Goal: Task Accomplishment & Management: Use online tool/utility

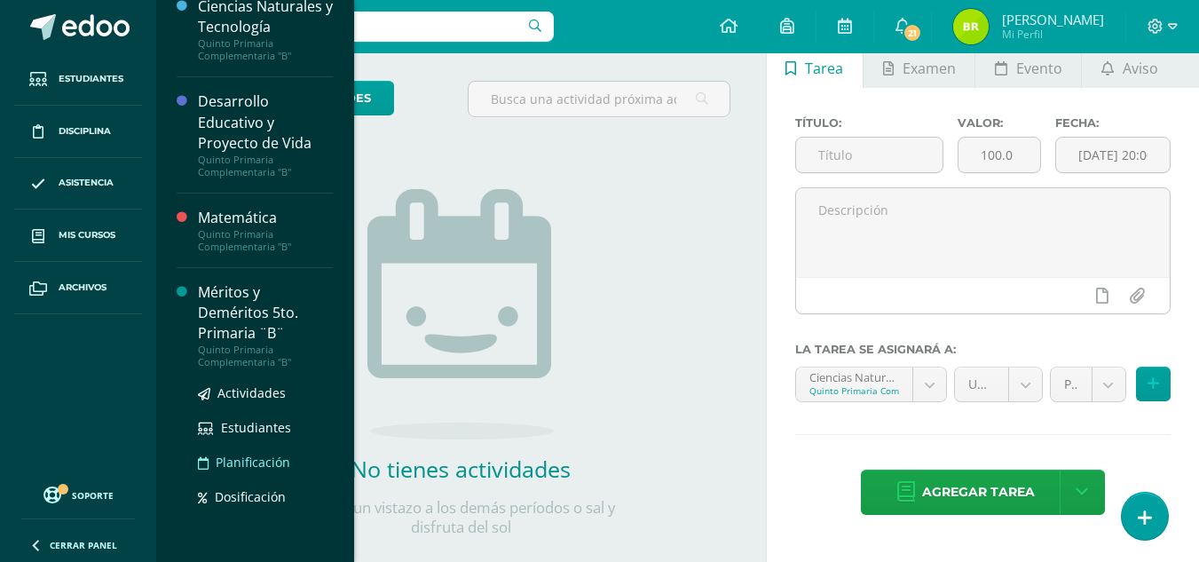
scroll to position [515, 0]
click at [267, 434] on span "Estudiantes" at bounding box center [256, 426] width 70 height 17
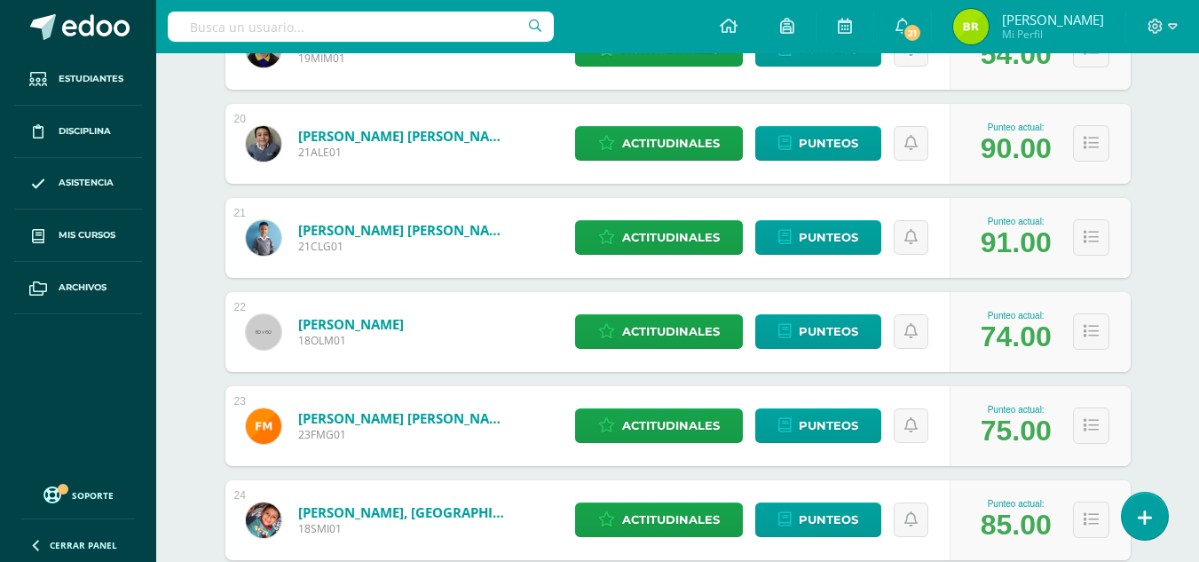
scroll to position [2159, 0]
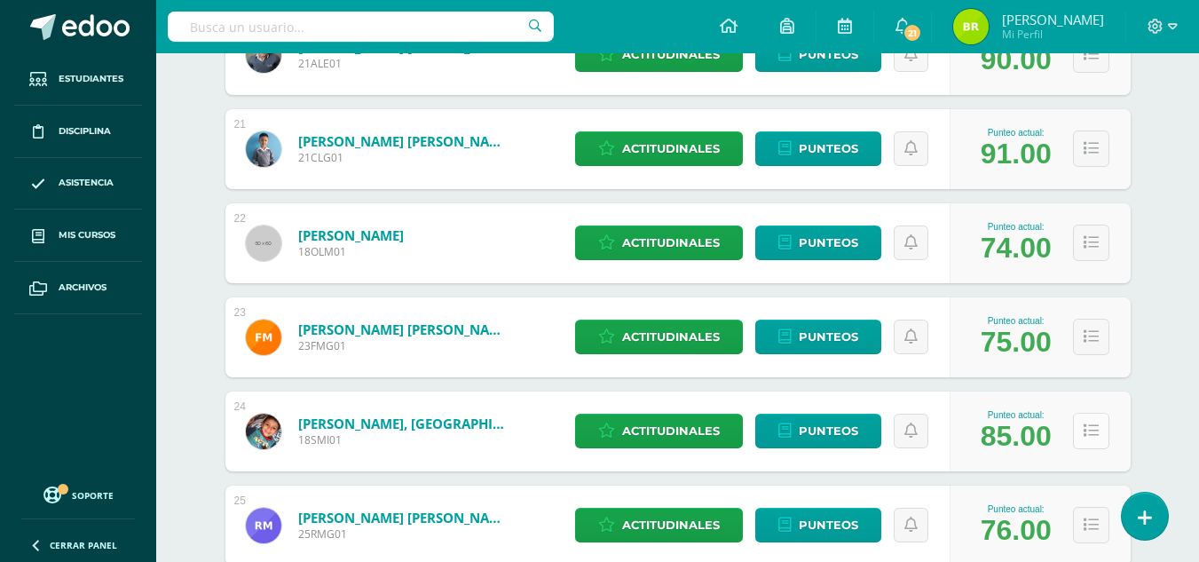
click at [1091, 440] on button at bounding box center [1091, 431] width 36 height 36
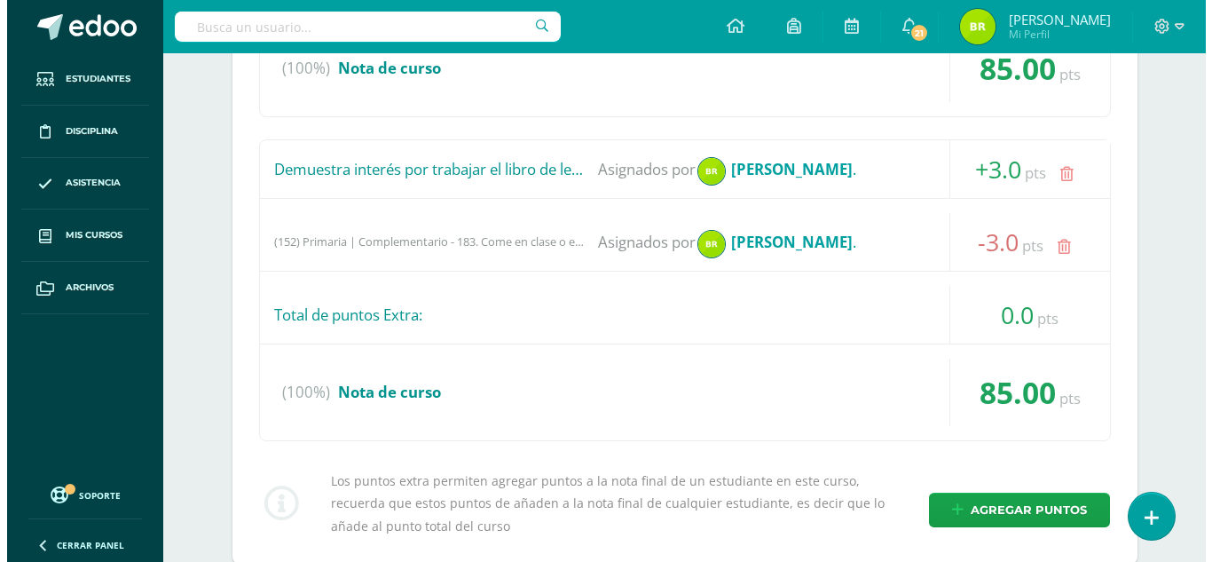
scroll to position [2869, 0]
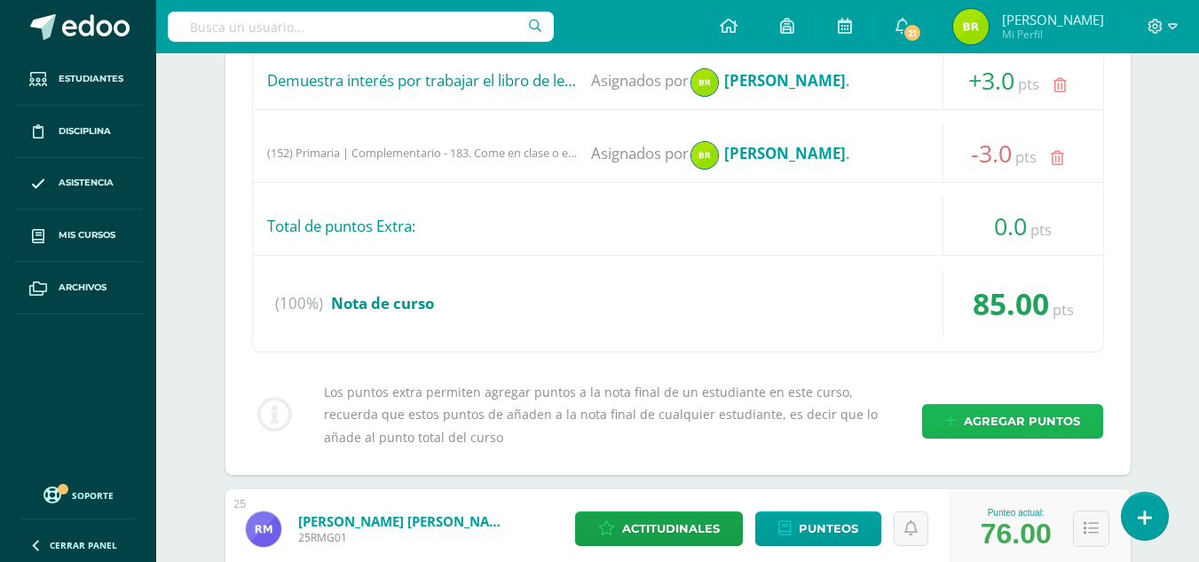
click at [1000, 417] on span "Agregar puntos" at bounding box center [1022, 421] width 116 height 33
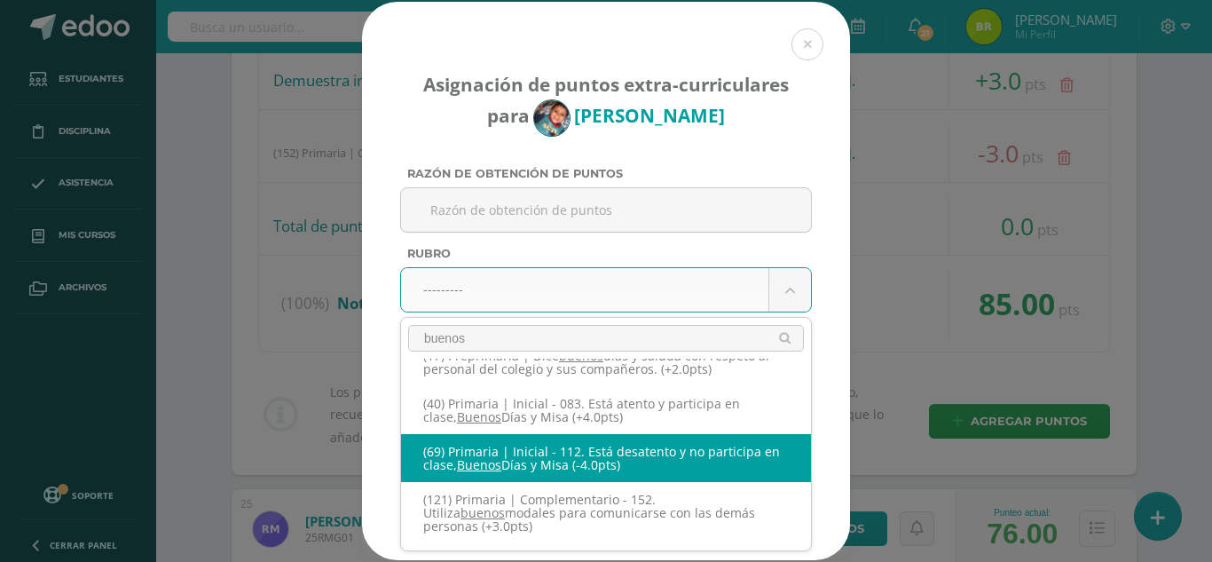
scroll to position [0, 0]
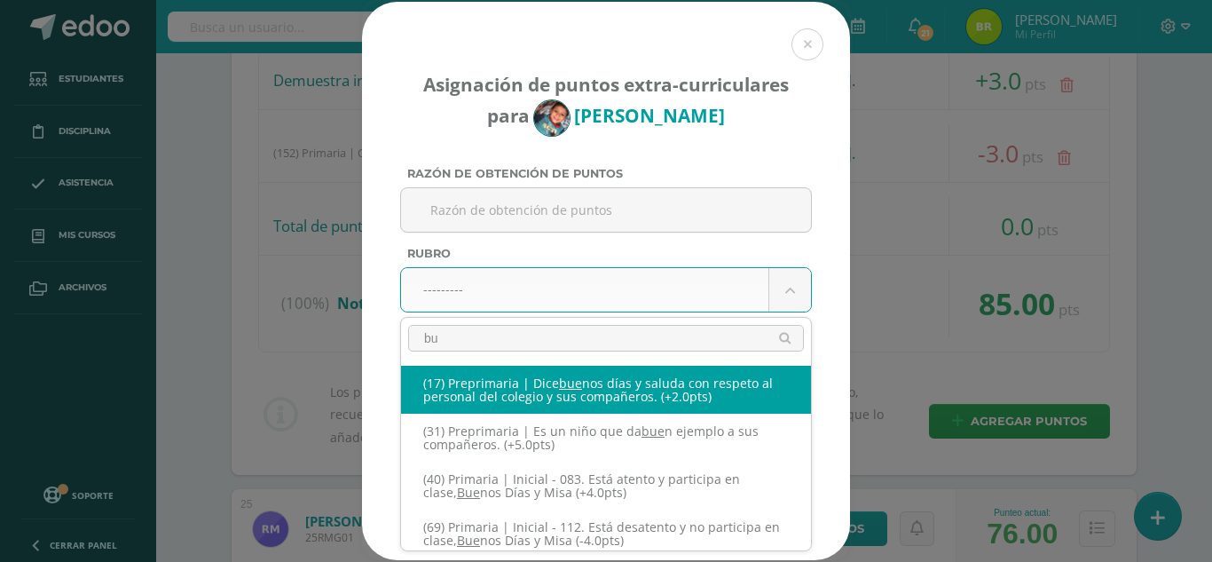
type input "b"
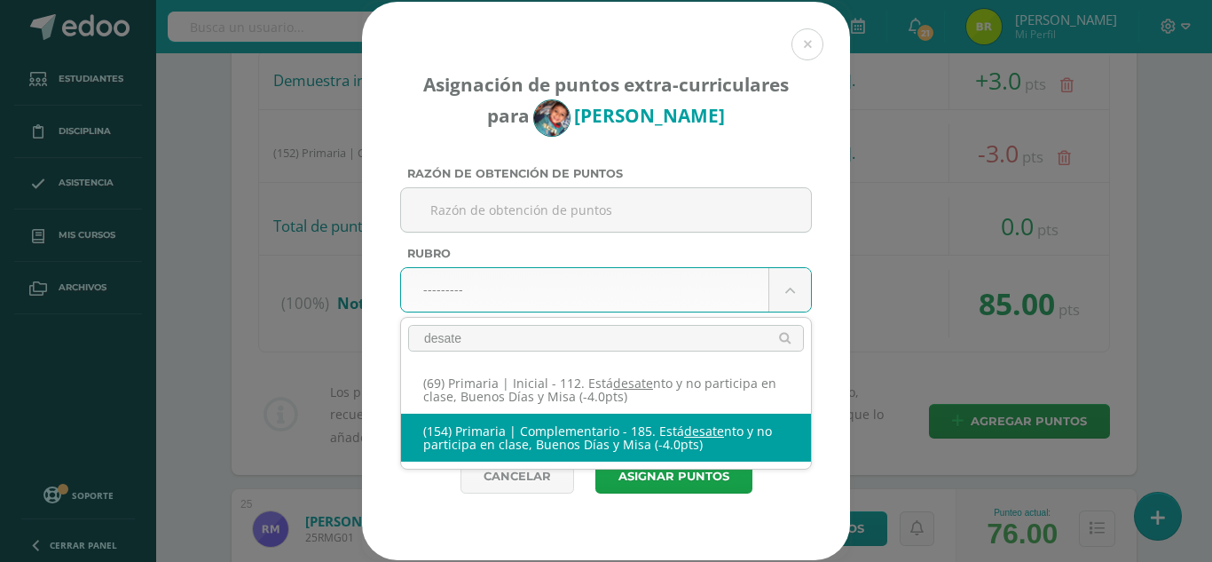
type input "desate"
select select "214"
type input "-4"
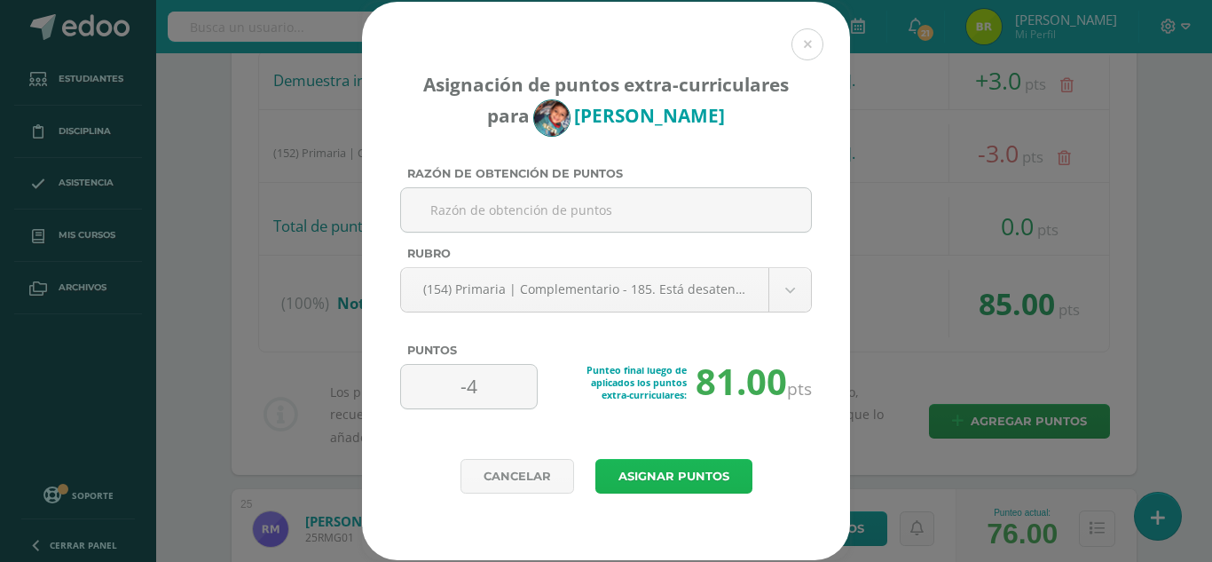
click at [732, 465] on button "Asignar puntos" at bounding box center [674, 476] width 157 height 35
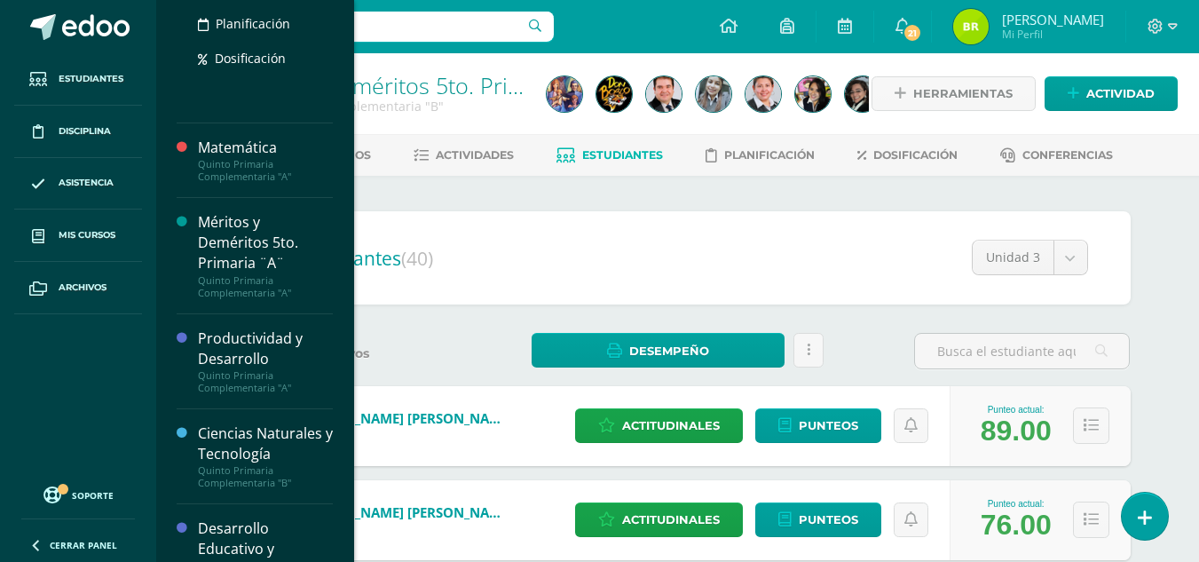
scroll to position [355, 0]
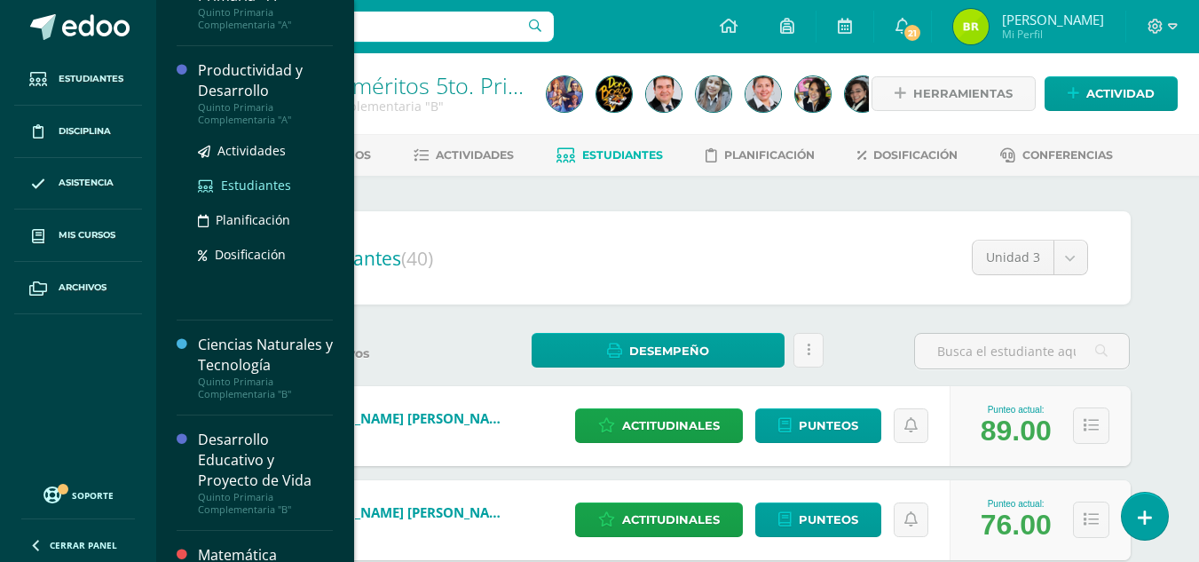
click at [264, 193] on span "Estudiantes" at bounding box center [256, 185] width 70 height 17
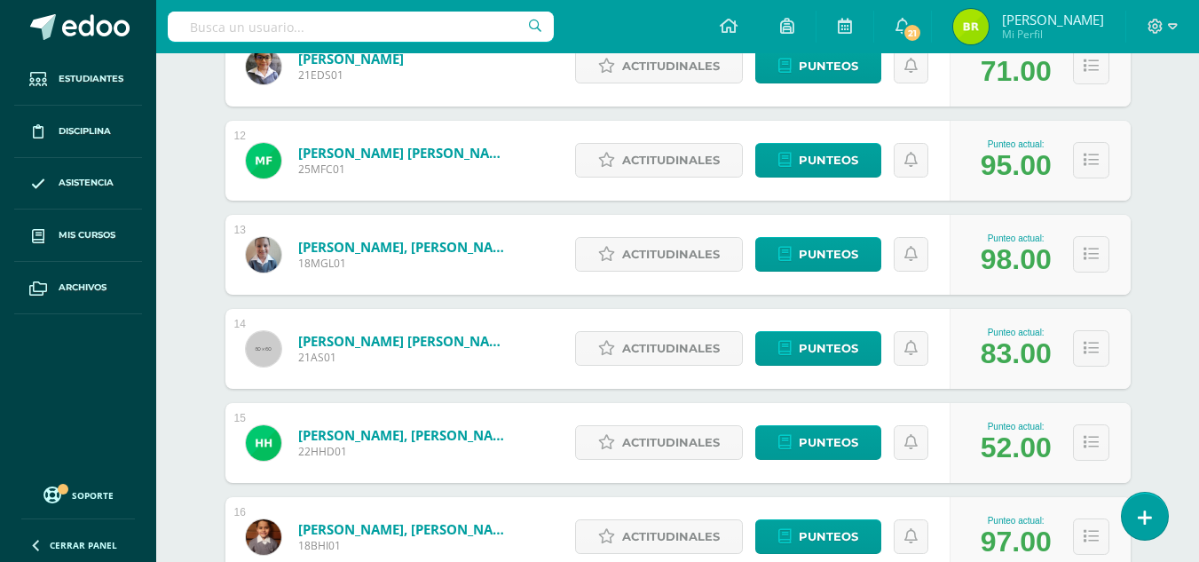
scroll to position [1389, 0]
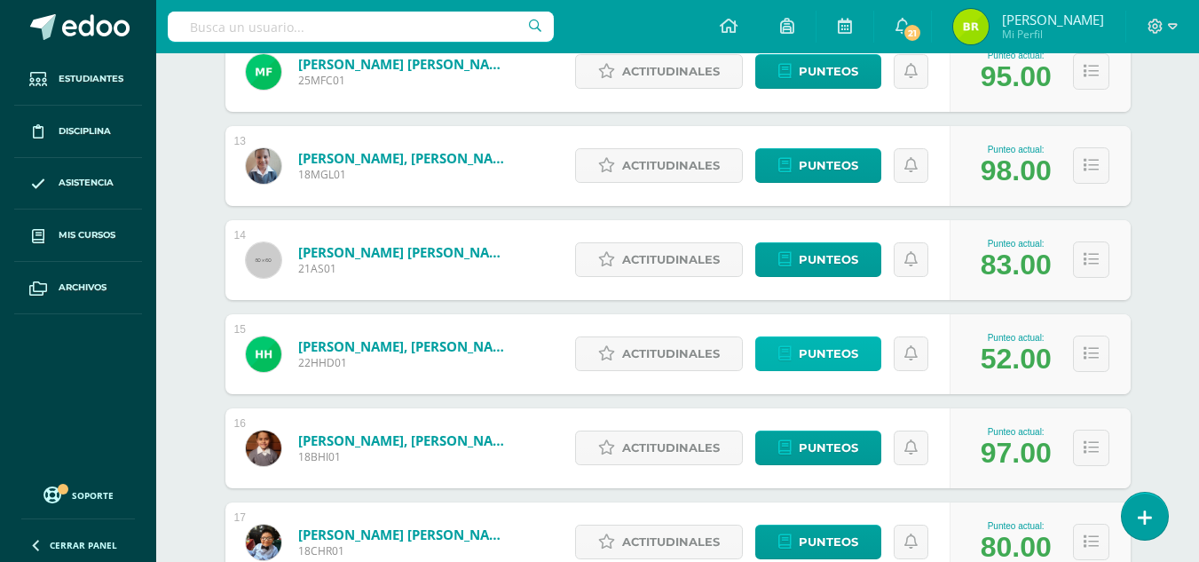
click at [802, 367] on span "Punteos" at bounding box center [828, 353] width 59 height 33
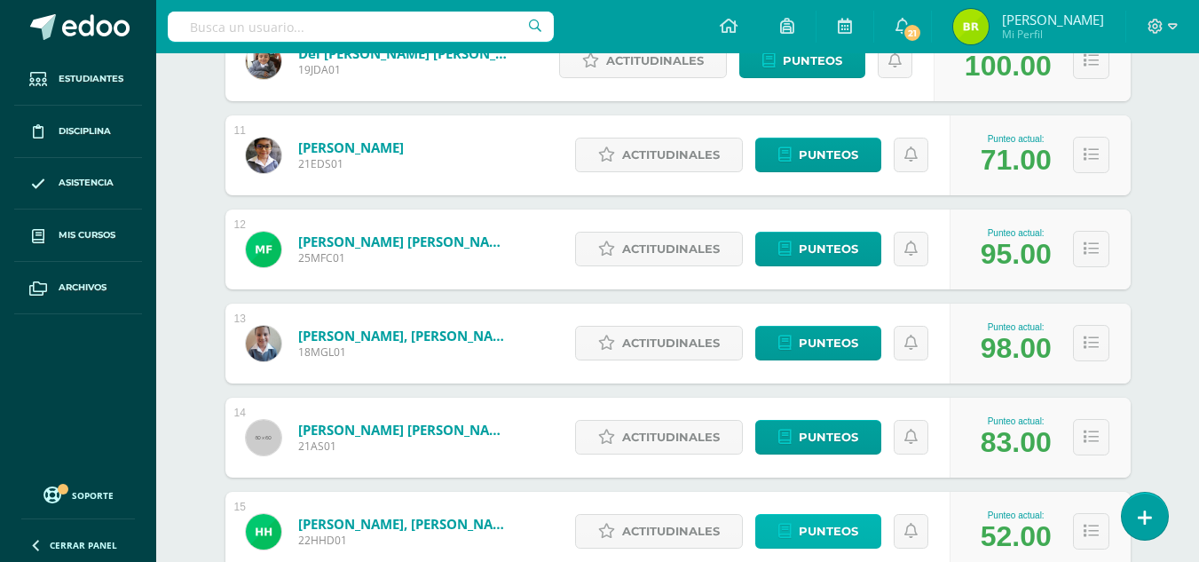
scroll to position [945, 0]
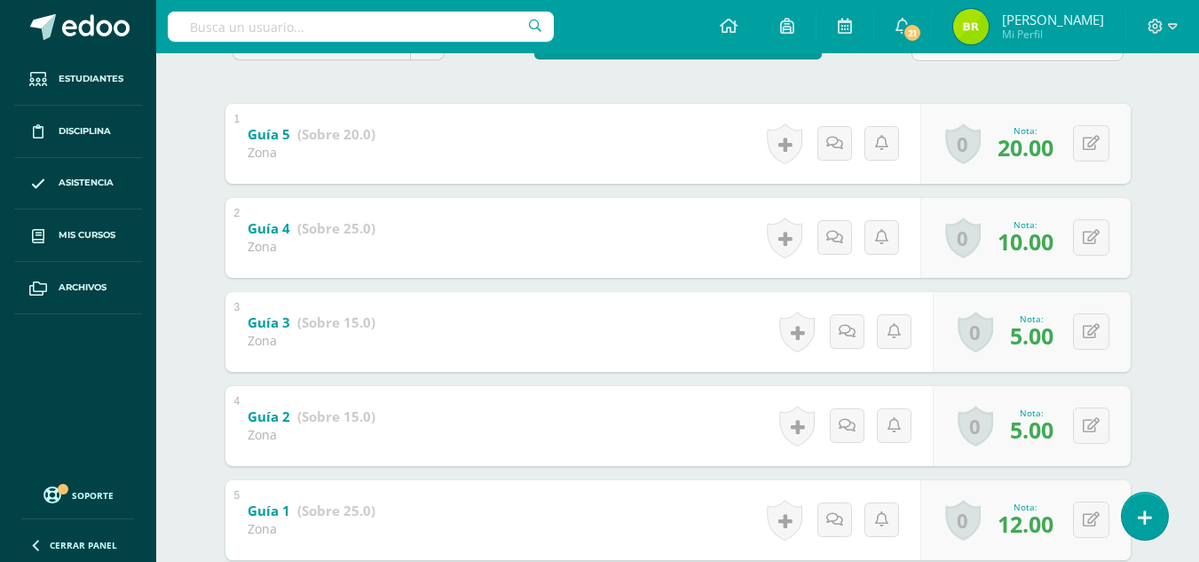
scroll to position [428, 0]
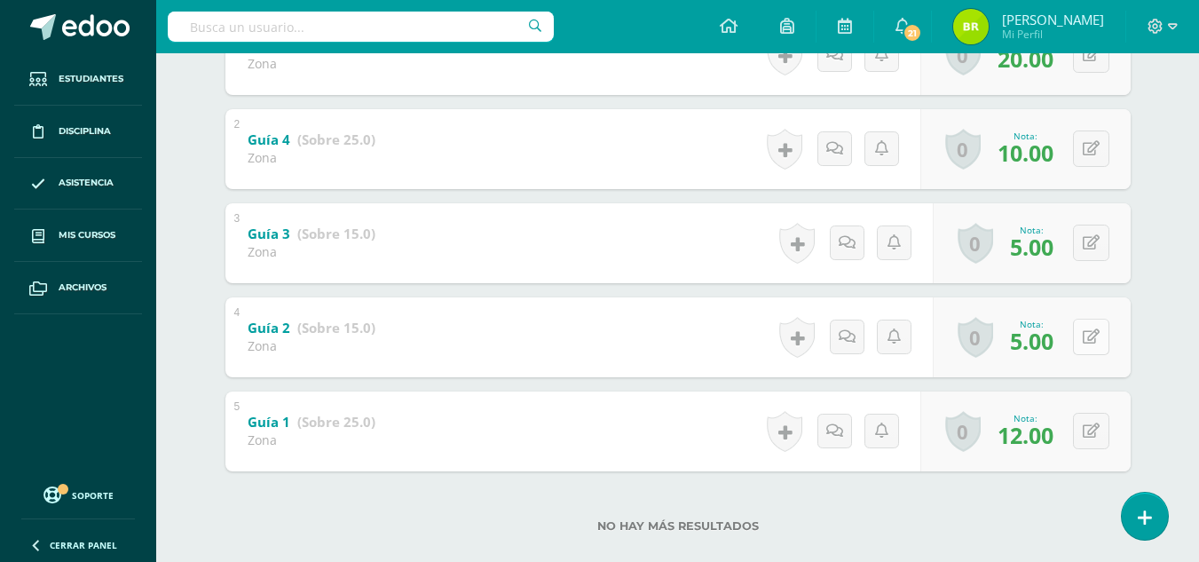
click at [1103, 349] on button at bounding box center [1091, 337] width 36 height 36
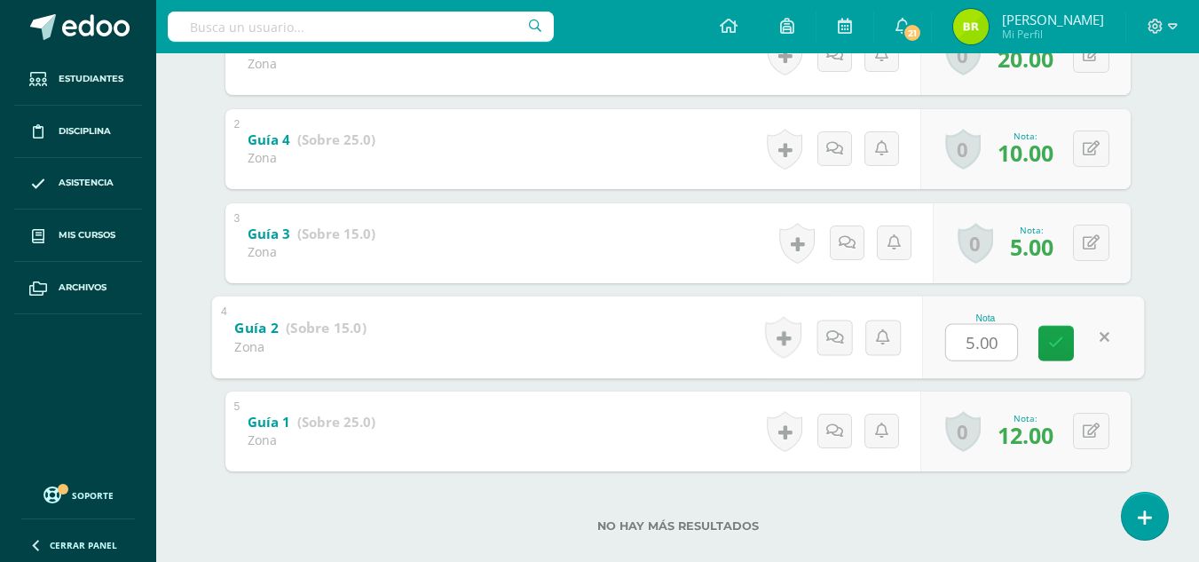
type input "7"
click at [1054, 336] on icon at bounding box center [1056, 343] width 16 height 15
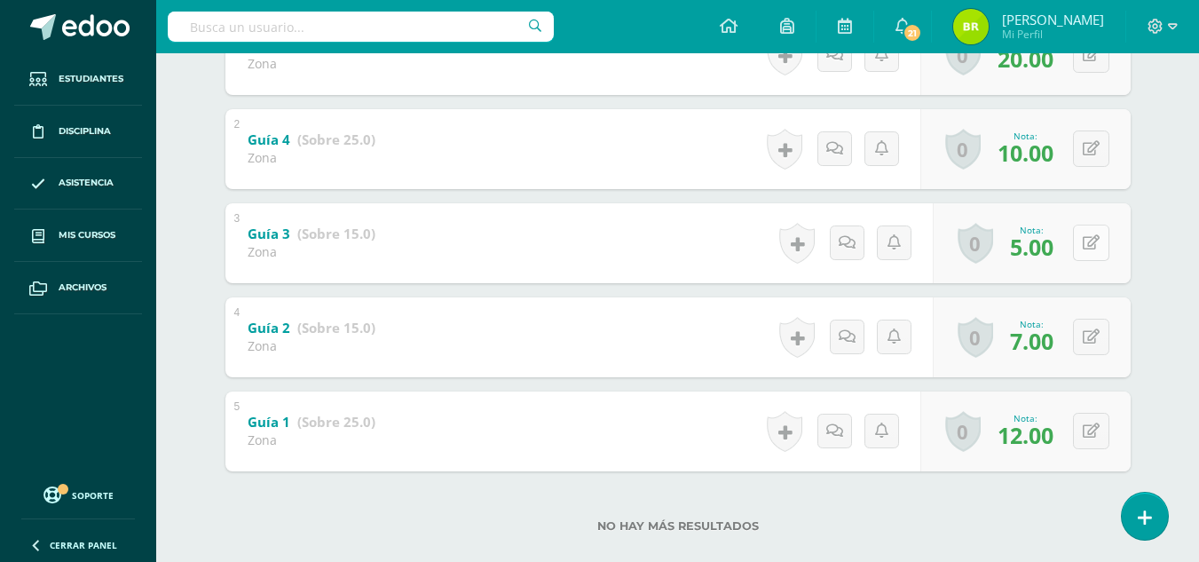
click at [1094, 242] on icon at bounding box center [1091, 242] width 17 height 15
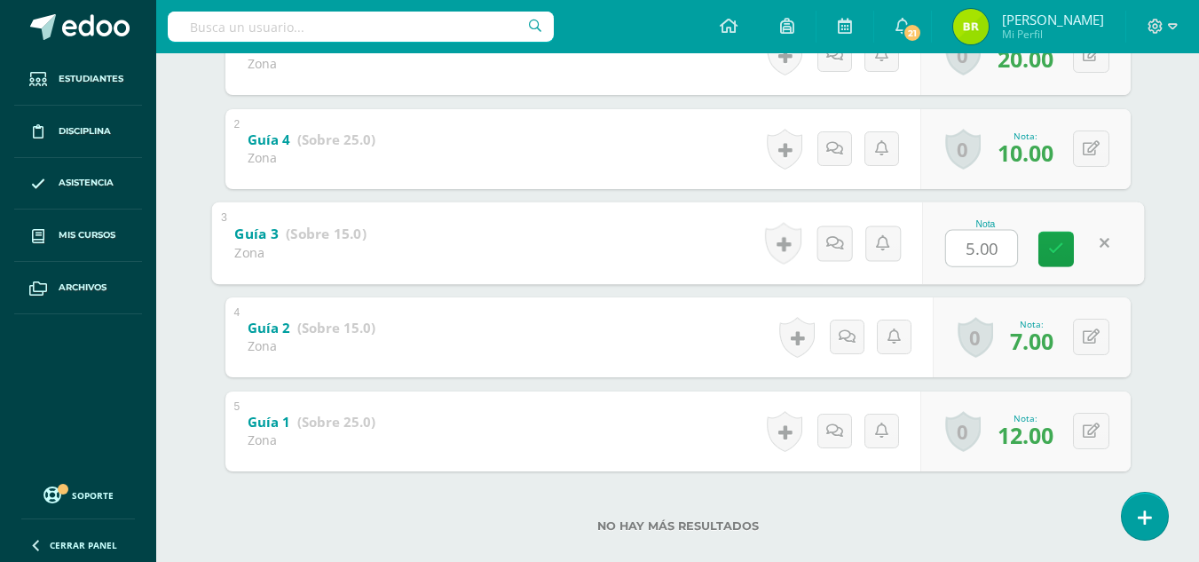
type input "8"
click at [1061, 248] on icon at bounding box center [1056, 248] width 16 height 15
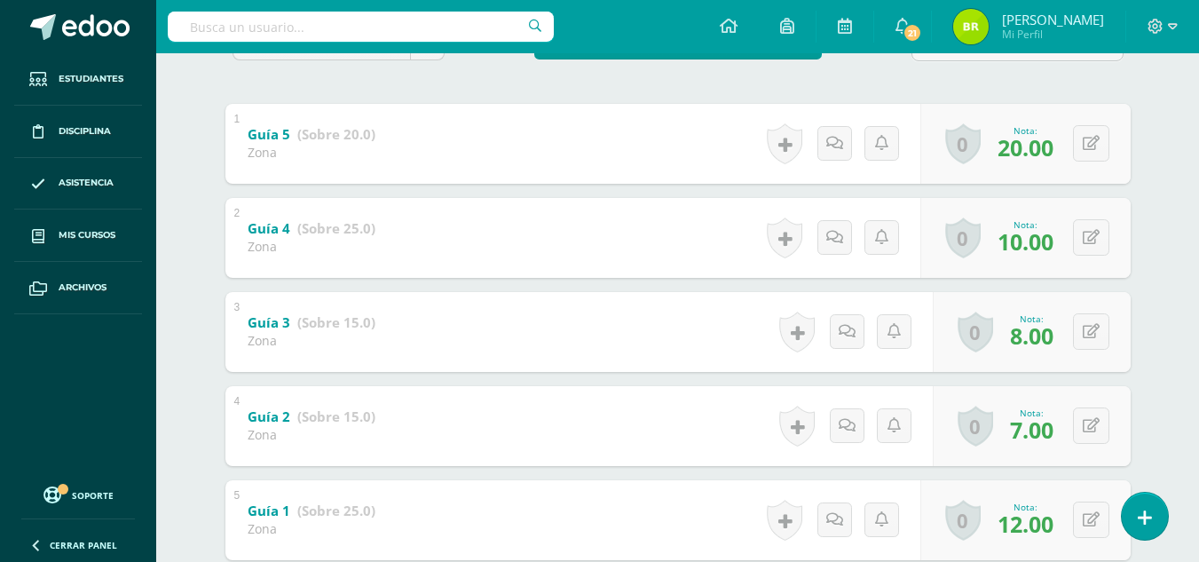
scroll to position [162, 0]
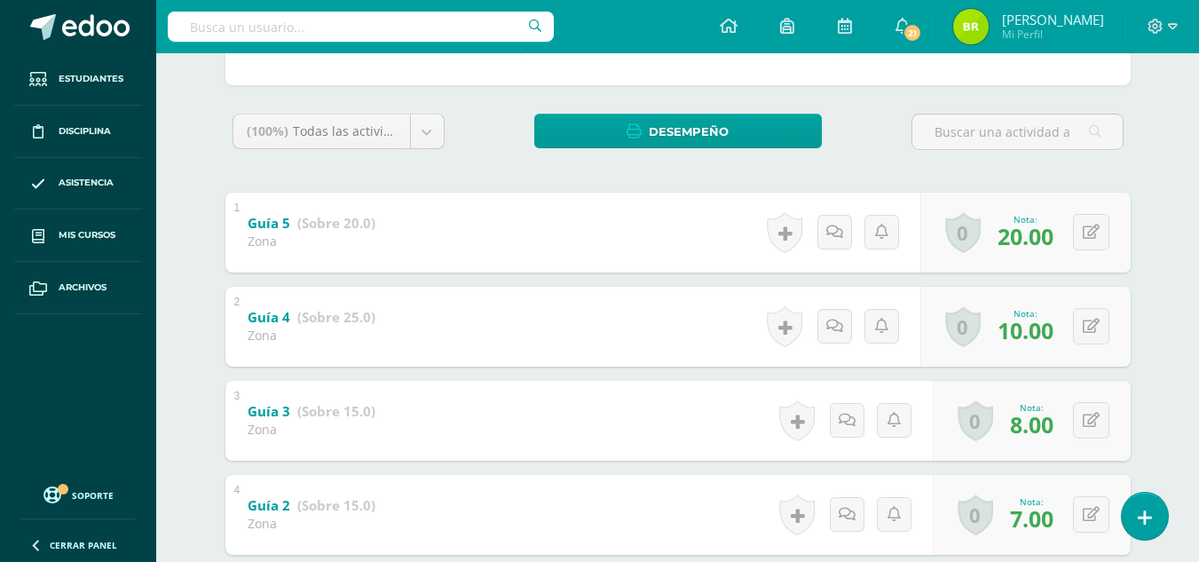
scroll to position [339, 0]
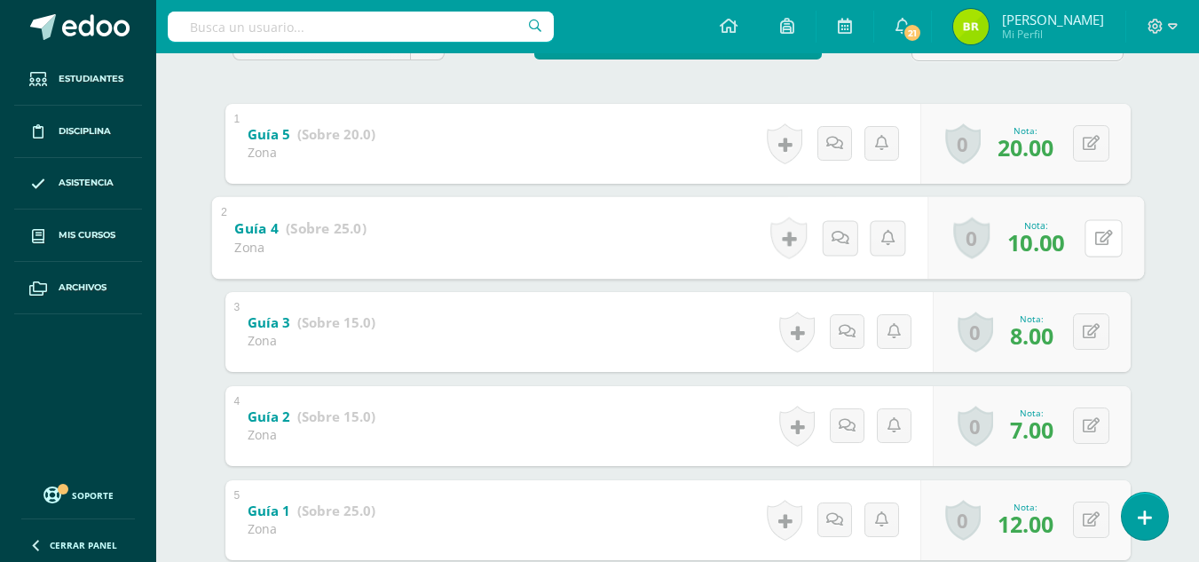
click at [1077, 236] on div "0 [GEOGRAPHIC_DATA] Logros obtenidos Aún no hay logros agregados Nota: 10.00" at bounding box center [1036, 237] width 217 height 83
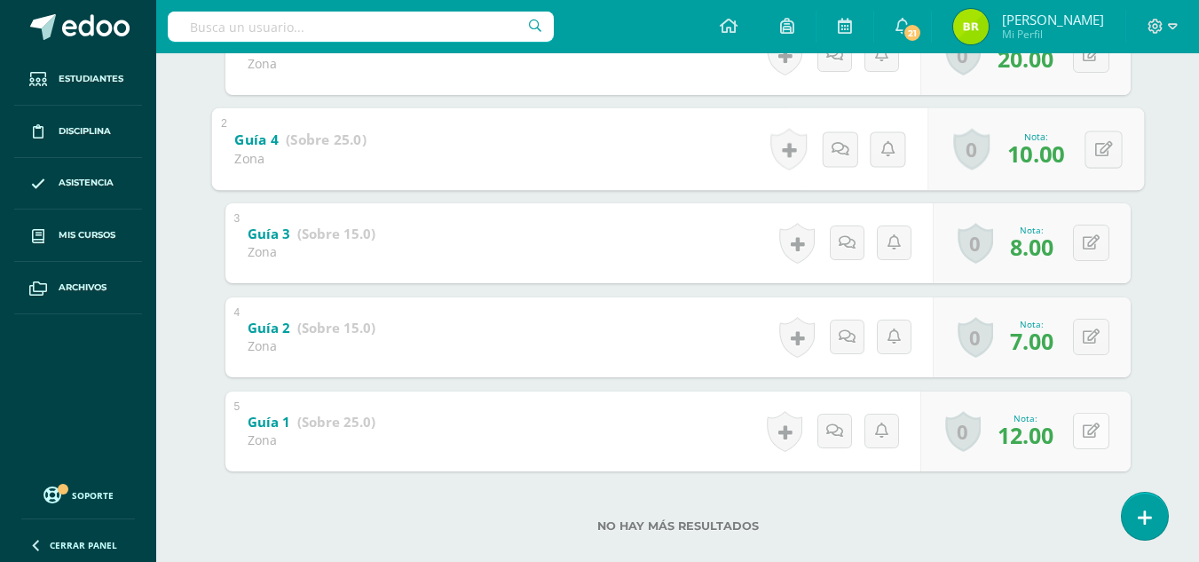
click at [1102, 427] on button at bounding box center [1091, 431] width 36 height 36
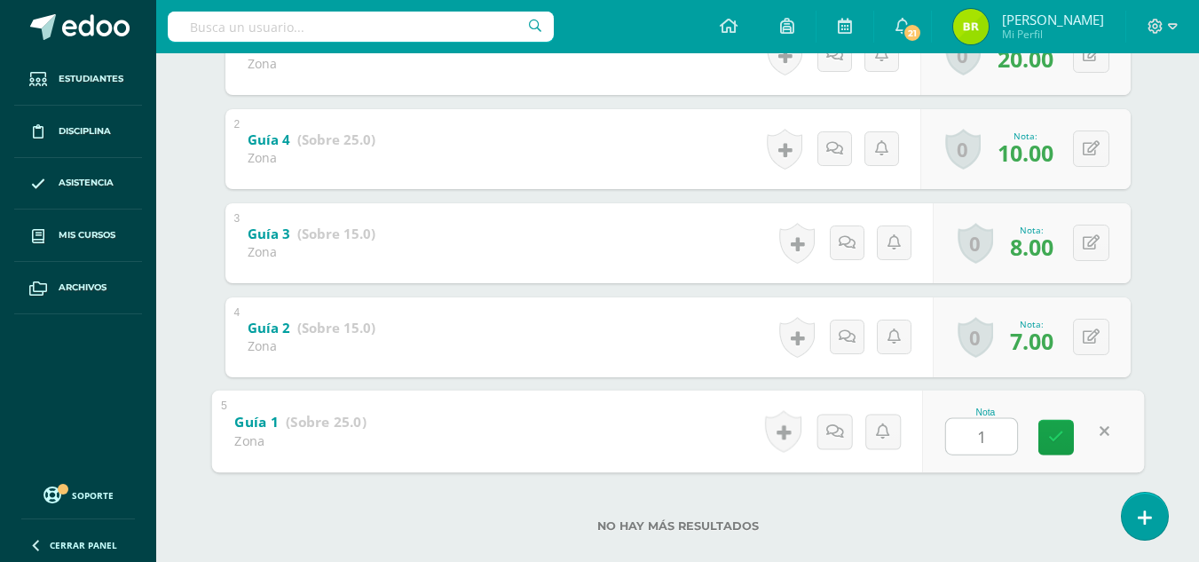
type input "13"
click at [1065, 438] on link at bounding box center [1057, 437] width 36 height 36
click at [1102, 137] on button at bounding box center [1091, 148] width 36 height 36
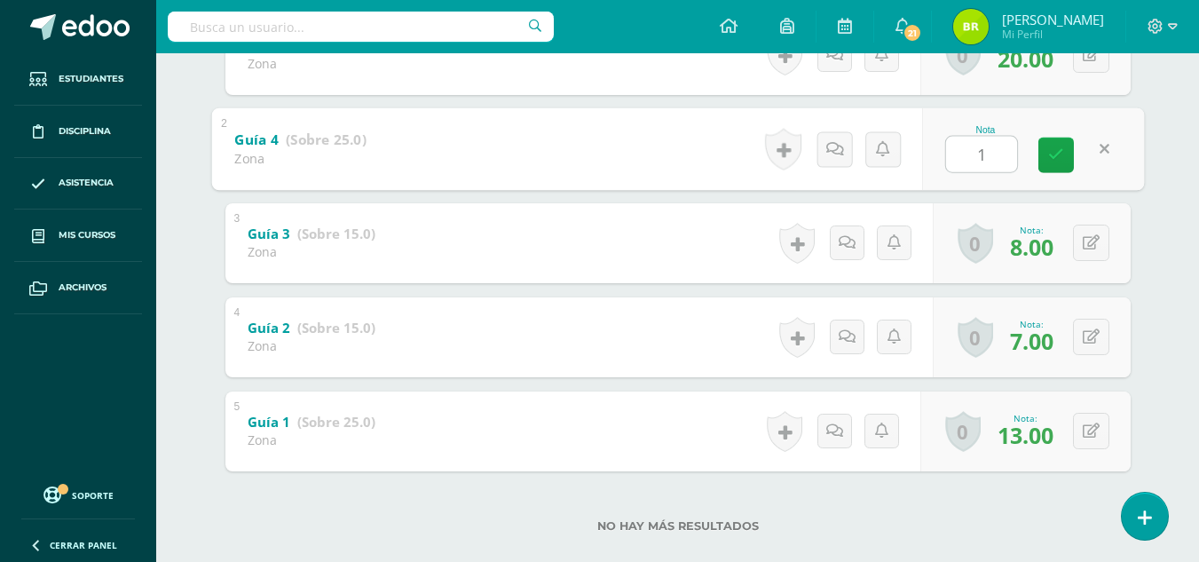
type input "12"
click at [1061, 147] on icon at bounding box center [1056, 154] width 16 height 15
